Goal: Information Seeking & Learning: Learn about a topic

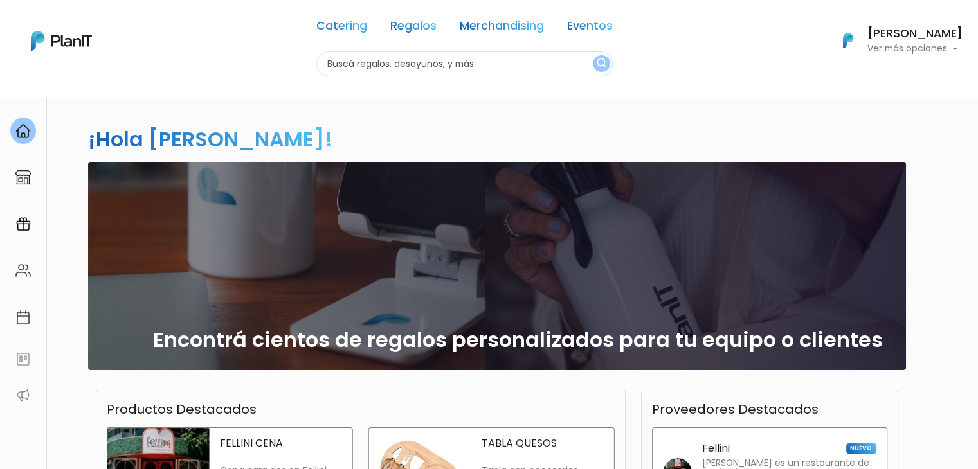
click at [370, 55] on input "text" at bounding box center [464, 63] width 296 height 25
type input "sellin"
click at [593, 55] on button "submit" at bounding box center [601, 63] width 17 height 17
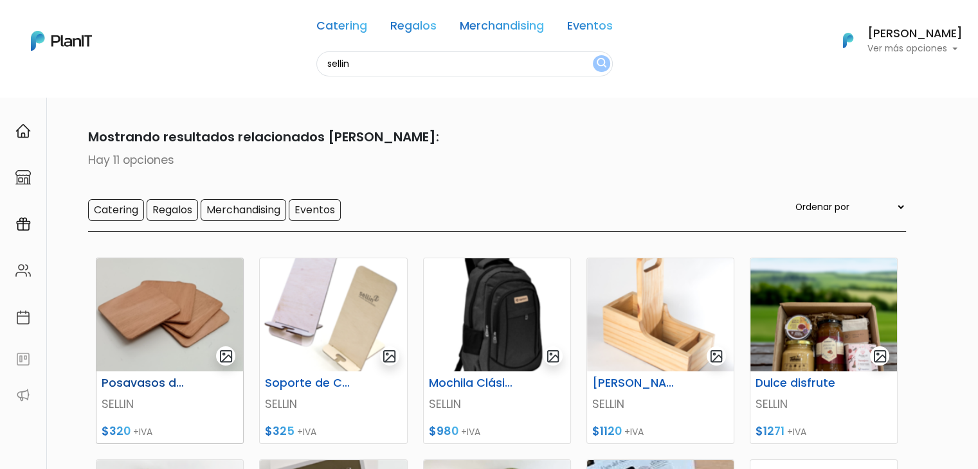
click at [136, 300] on img at bounding box center [169, 315] width 147 height 113
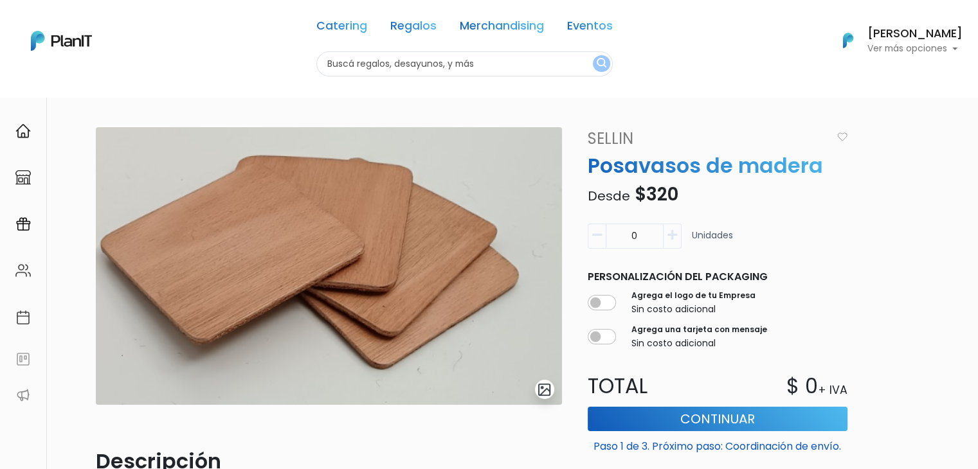
click at [617, 138] on link "SELLIN" at bounding box center [706, 138] width 252 height 23
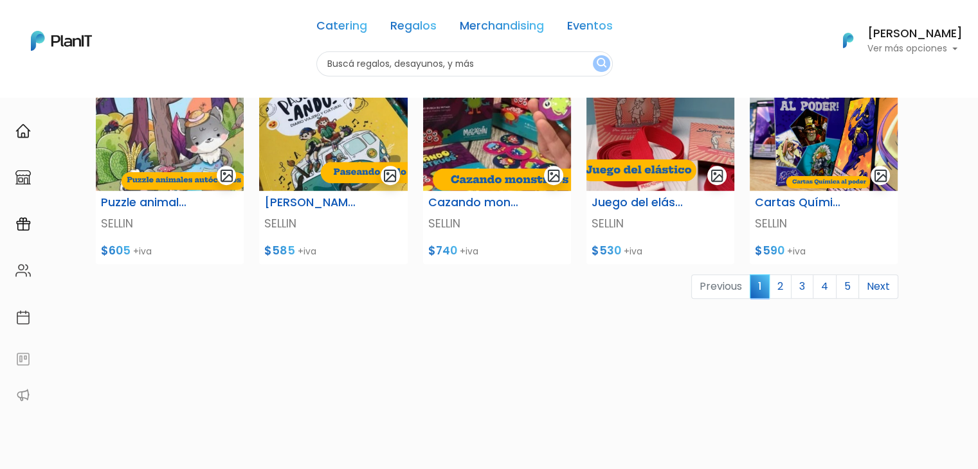
scroll to position [532, 0]
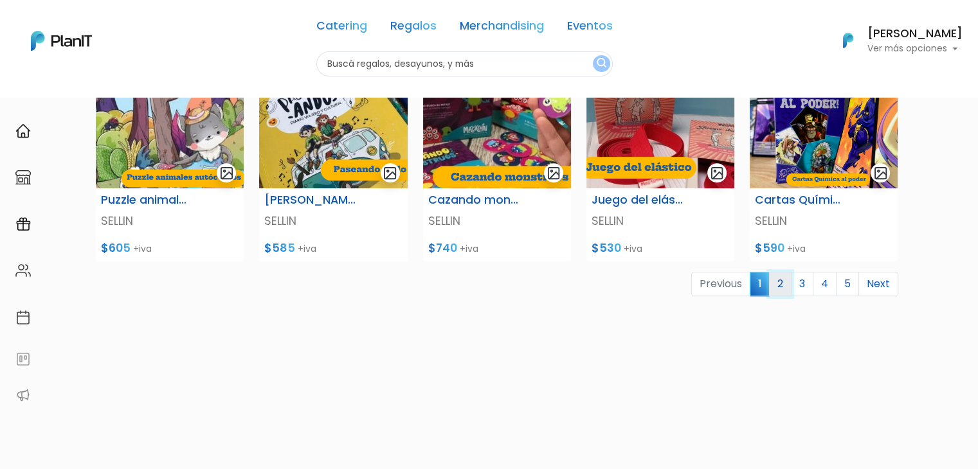
click at [785, 286] on link "2" at bounding box center [780, 284] width 23 height 24
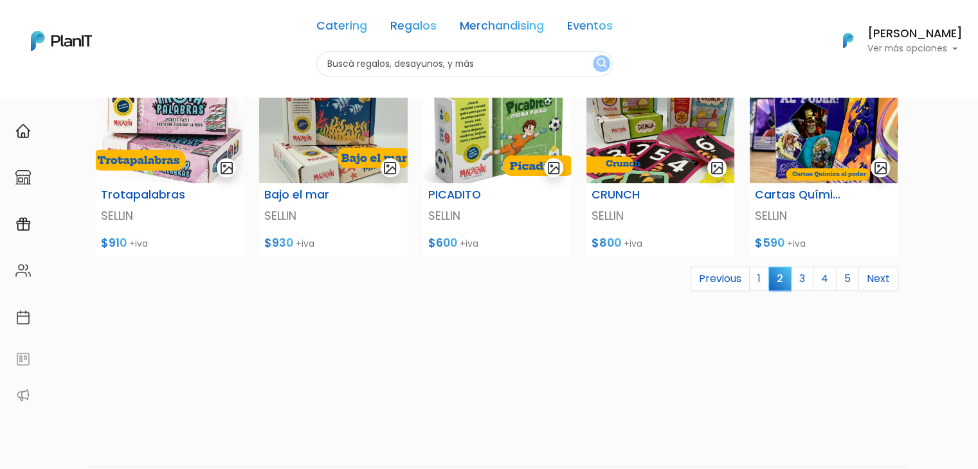
scroll to position [544, 0]
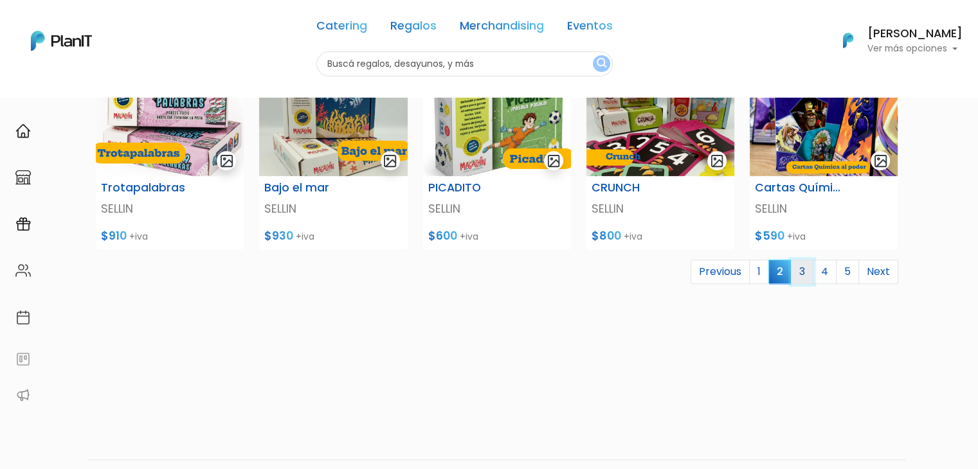
click at [805, 269] on link "3" at bounding box center [802, 272] width 23 height 24
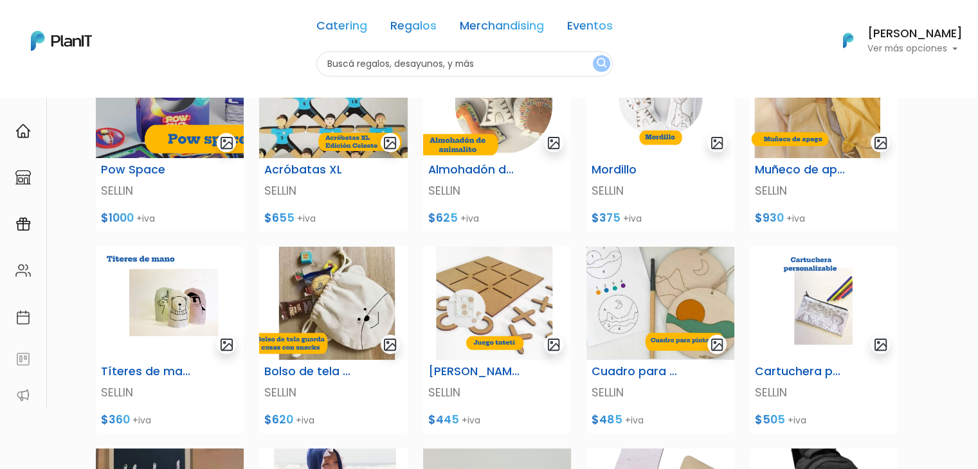
drag, startPoint x: 981, startPoint y: 104, endPoint x: 956, endPoint y: 173, distance: 73.9
click at [956, 173] on html "Catering Regalos Merchandising Eventos Catering Regalos Merchandising Eventos C…" at bounding box center [489, 76] width 978 height 469
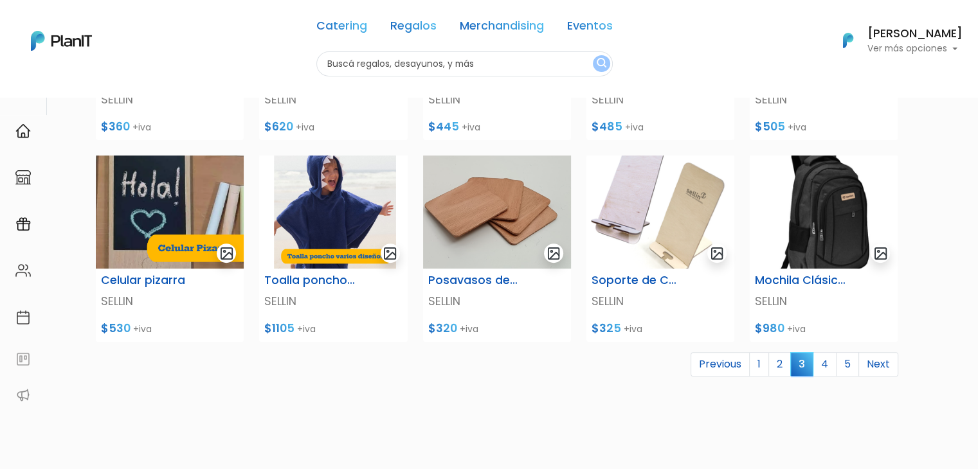
scroll to position [466, 0]
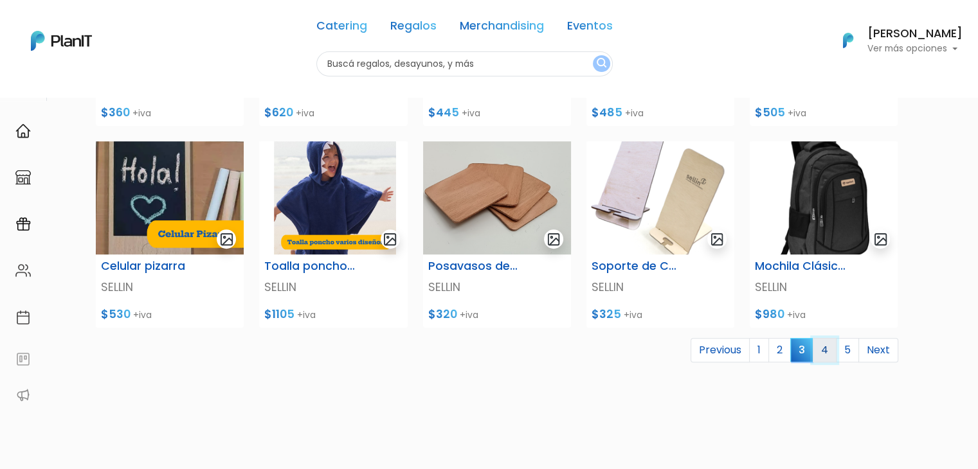
click at [829, 348] on link "4" at bounding box center [825, 350] width 24 height 24
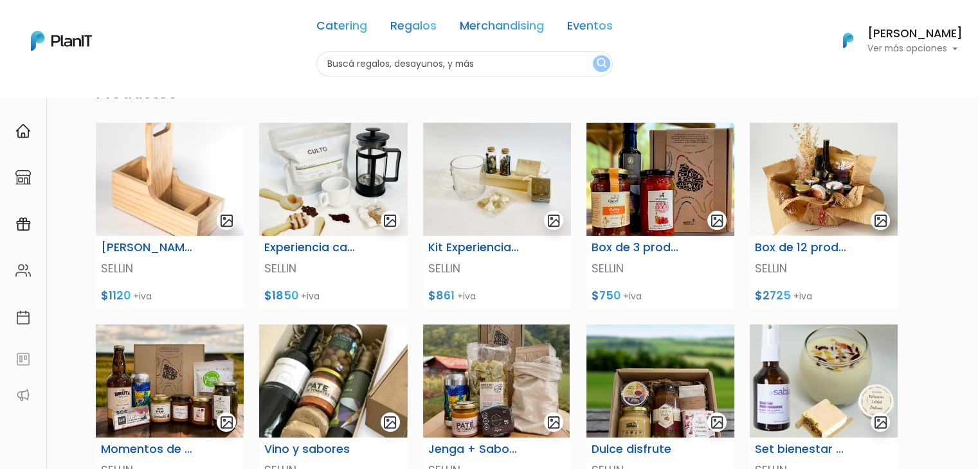
scroll to position [79, 0]
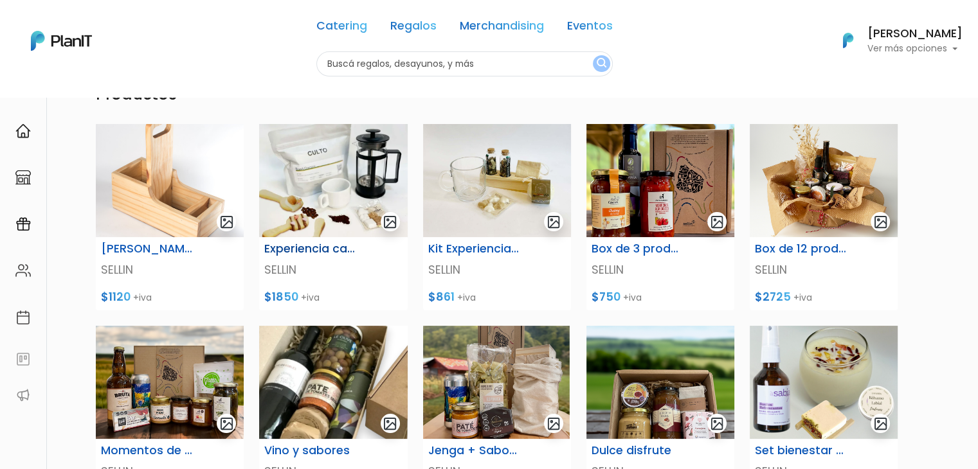
click at [304, 183] on img at bounding box center [333, 180] width 148 height 113
click at [461, 188] on img at bounding box center [497, 180] width 148 height 113
click at [666, 160] on img at bounding box center [661, 180] width 148 height 113
click at [807, 176] on img at bounding box center [824, 180] width 148 height 113
click at [140, 372] on img at bounding box center [170, 382] width 148 height 113
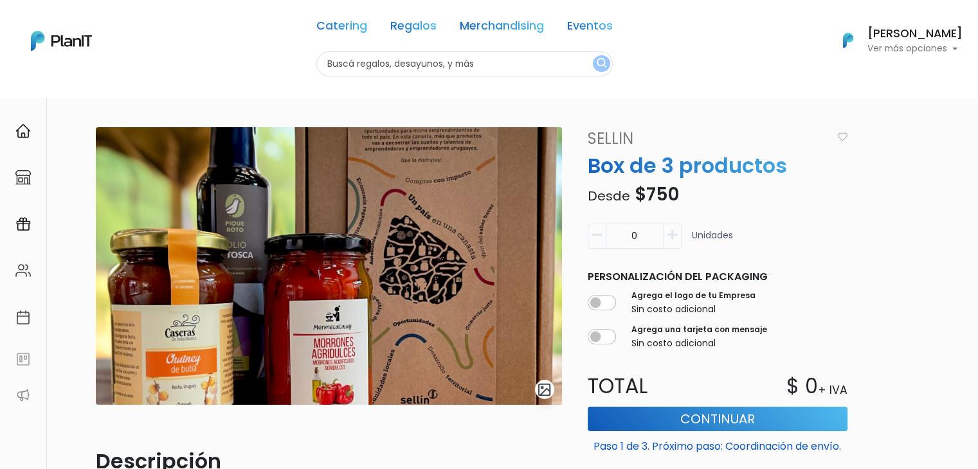
drag, startPoint x: 985, startPoint y: 116, endPoint x: 987, endPoint y: 89, distance: 27.1
click at [978, 89] on html "Catering Regalos Merchandising Eventos Catering Regalos Merchandising Eventos C…" at bounding box center [489, 234] width 978 height 469
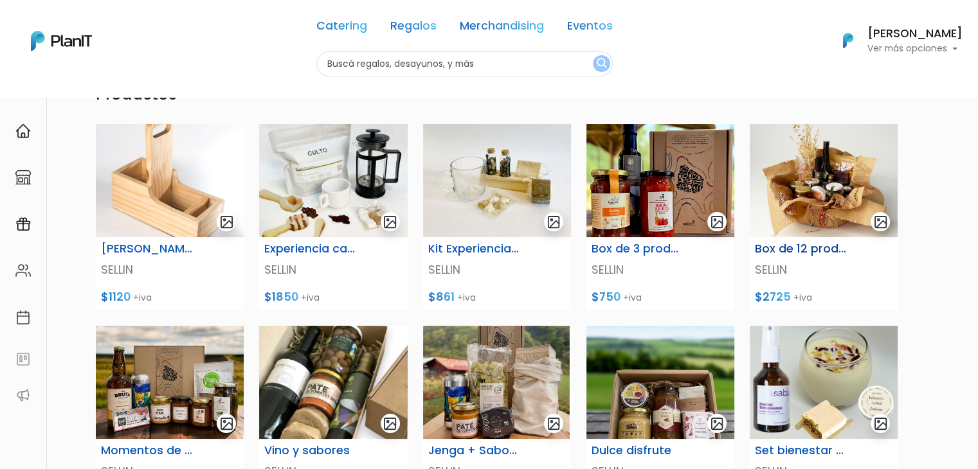
click at [785, 195] on img at bounding box center [824, 180] width 148 height 113
click at [650, 203] on img at bounding box center [661, 180] width 148 height 113
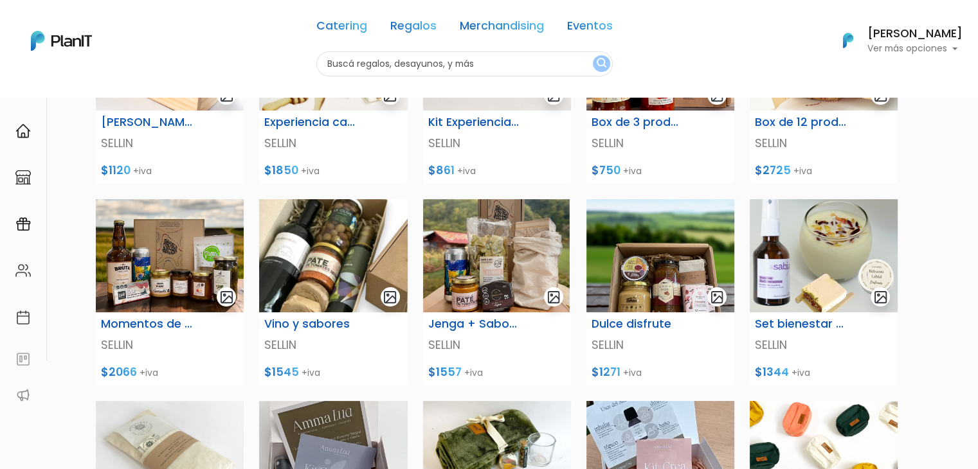
scroll to position [203, 0]
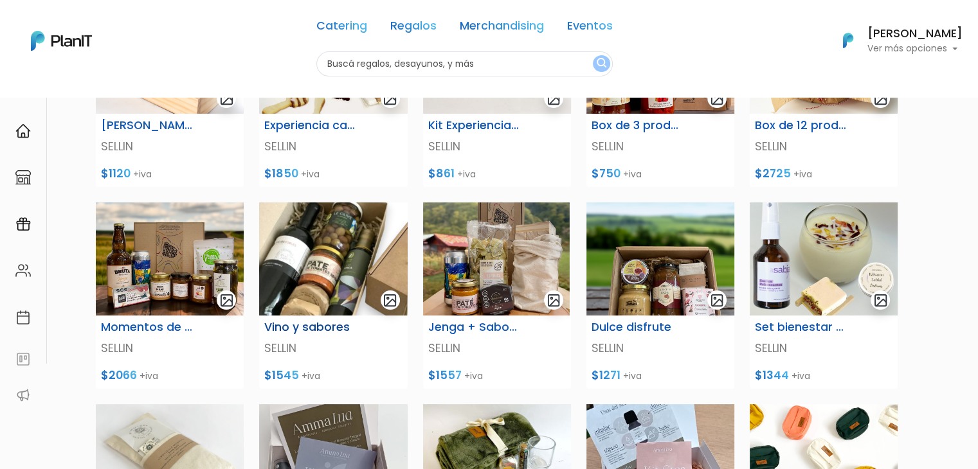
click at [320, 250] on img at bounding box center [333, 259] width 148 height 113
click at [141, 264] on img at bounding box center [170, 259] width 148 height 113
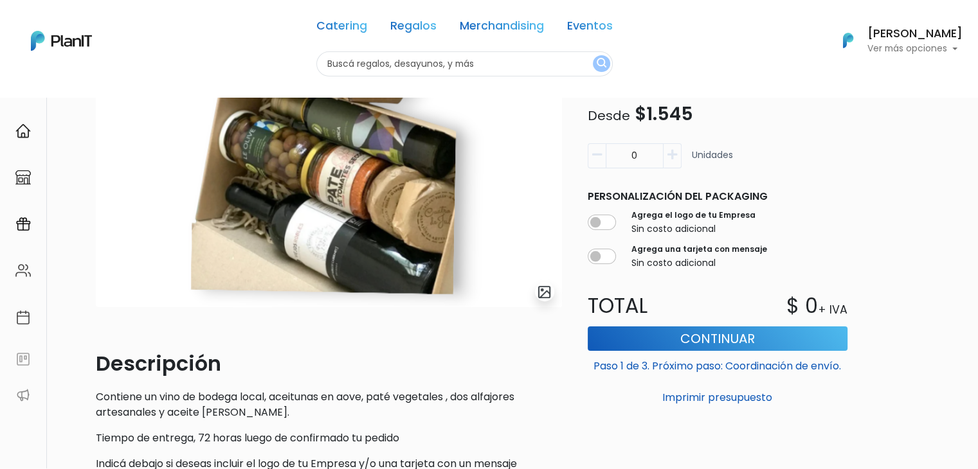
scroll to position [98, 0]
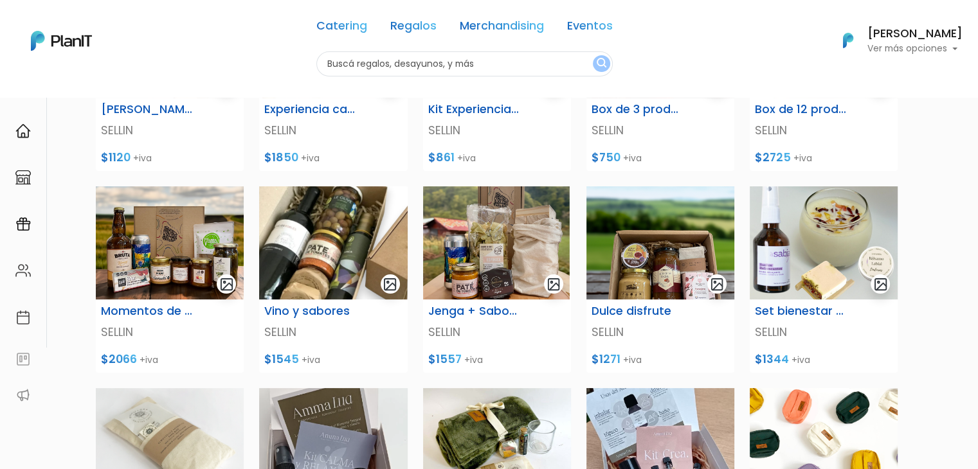
scroll to position [221, 0]
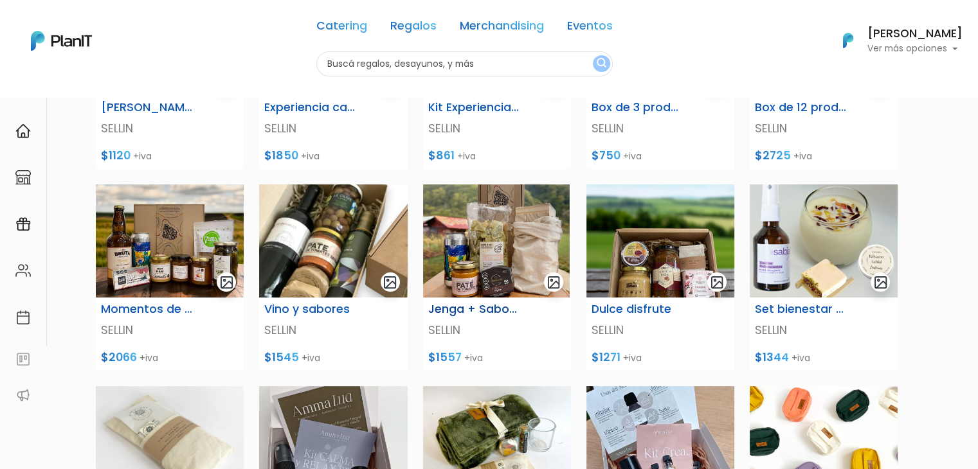
click at [509, 242] on img at bounding box center [497, 241] width 148 height 113
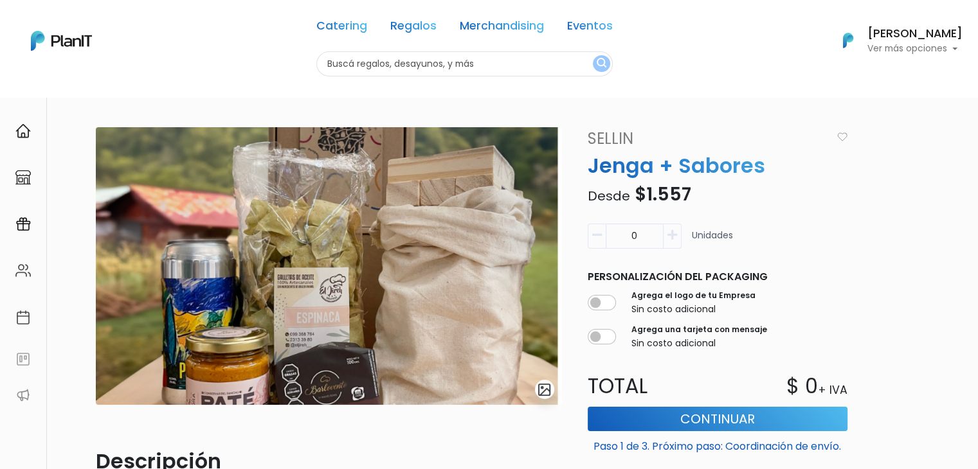
drag, startPoint x: 986, startPoint y: 102, endPoint x: 984, endPoint y: 82, distance: 19.4
click at [978, 82] on html "Catering Regalos Merchandising Eventos Catering Regalos Merchandising Eventos C…" at bounding box center [489, 234] width 978 height 469
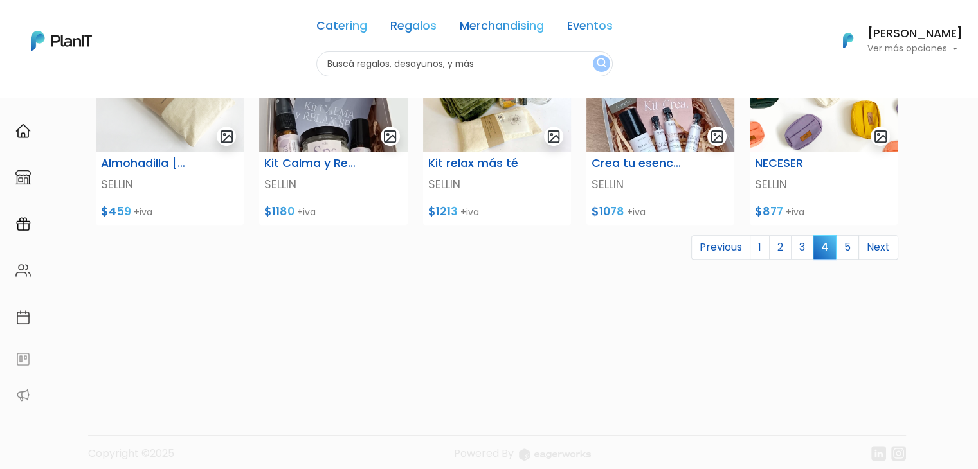
scroll to position [221, 0]
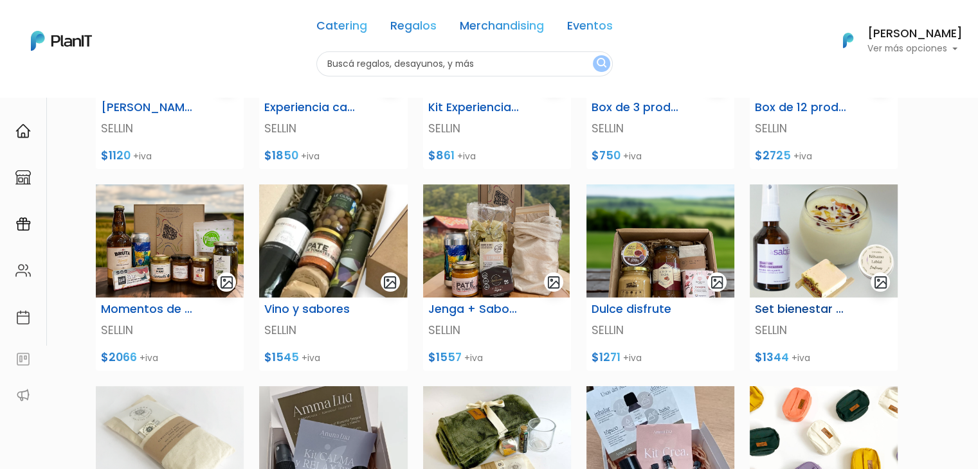
click at [898, 362] on link "Set bienestar completo SELLIN $1344 +iva" at bounding box center [823, 278] width 163 height 187
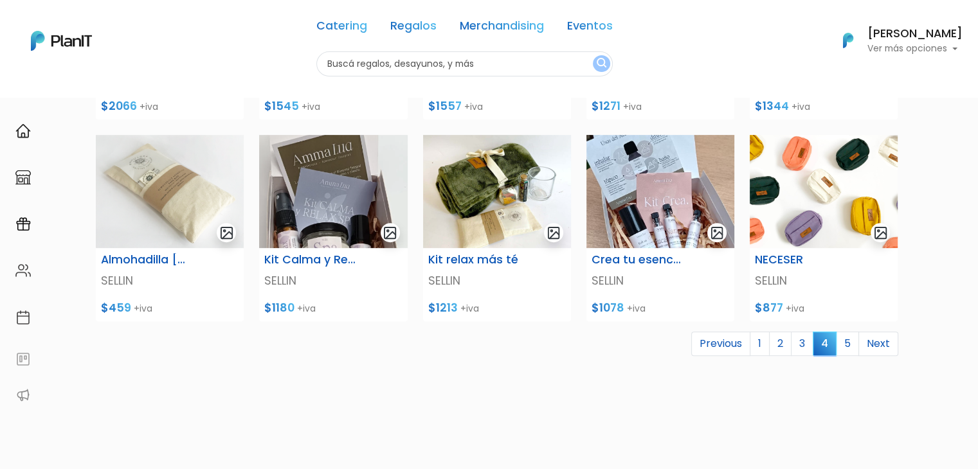
scroll to position [469, 0]
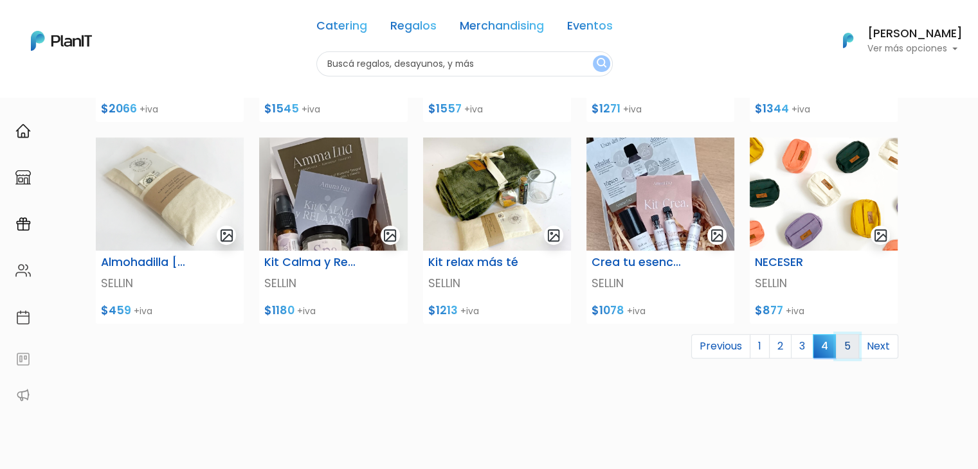
click at [848, 347] on link "5" at bounding box center [847, 346] width 23 height 24
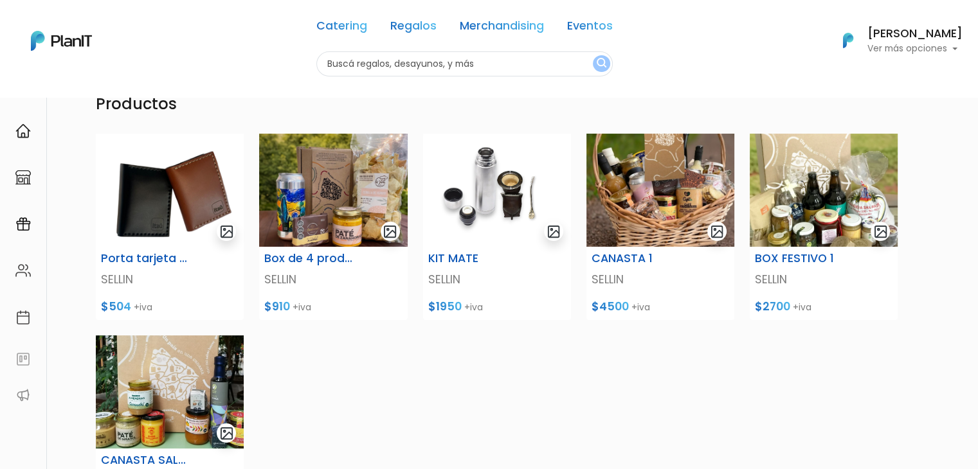
scroll to position [69, 0]
click at [355, 193] on img at bounding box center [333, 190] width 148 height 113
